Goal: Navigation & Orientation: Find specific page/section

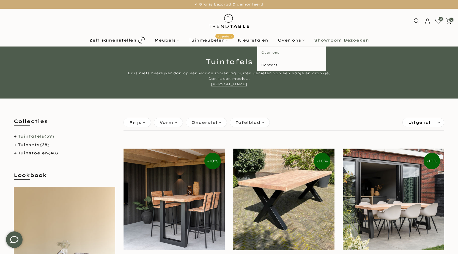
click at [286, 51] on link "Over ons" at bounding box center [291, 52] width 69 height 12
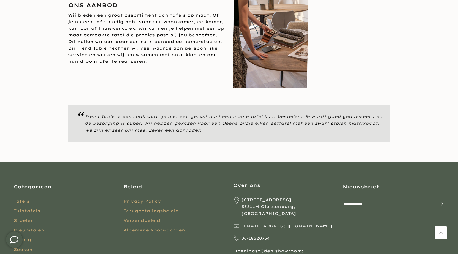
scroll to position [489, 0]
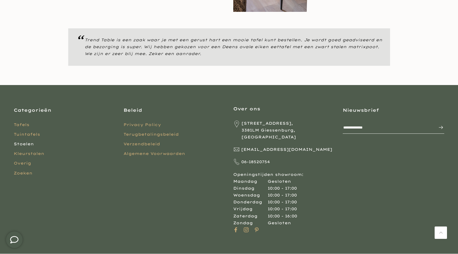
click at [24, 141] on link "Stoelen" at bounding box center [24, 143] width 20 height 5
